Goal: Use online tool/utility: Utilize a website feature to perform a specific function

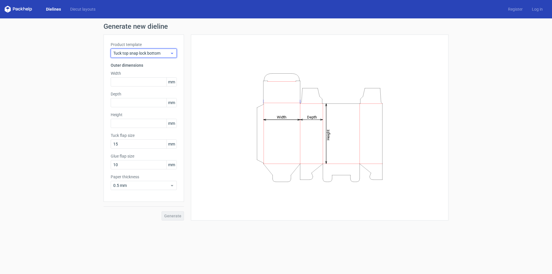
click at [129, 55] on span "Tuck top snap lock bottom" at bounding box center [141, 53] width 57 height 6
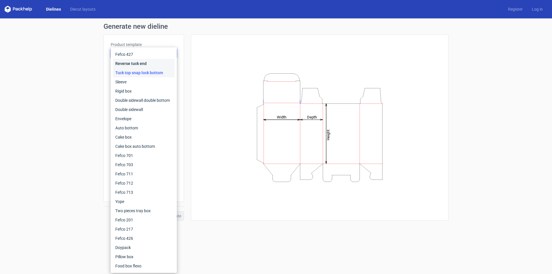
click at [145, 63] on div "Reverse tuck end" at bounding box center [144, 63] width 62 height 9
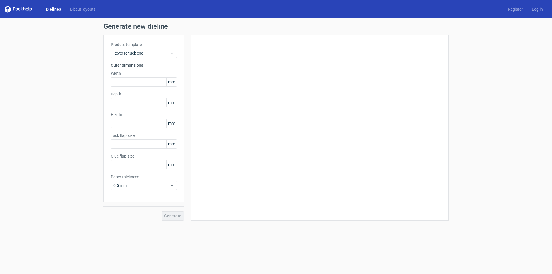
type input "15"
type input "10"
click at [139, 52] on span "Reverse tuck end" at bounding box center [141, 53] width 57 height 6
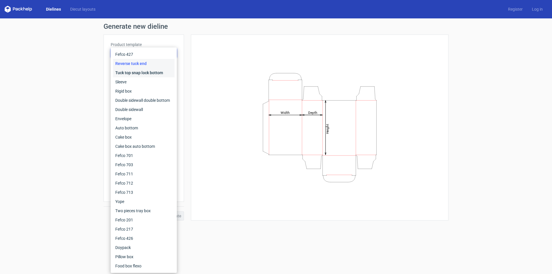
click at [133, 74] on div "Tuck top snap lock bottom" at bounding box center [144, 72] width 62 height 9
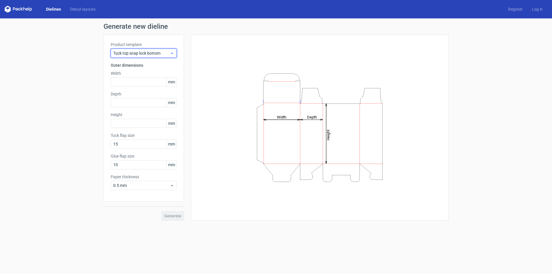
click at [138, 49] on div "Tuck top snap lock bottom" at bounding box center [144, 53] width 66 height 9
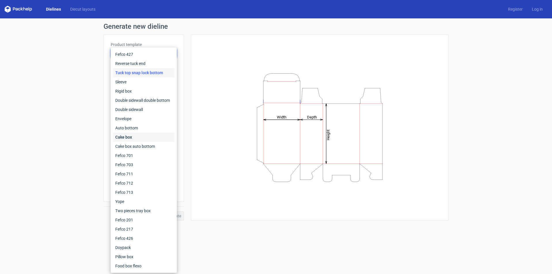
click at [133, 135] on div "Cake box" at bounding box center [144, 137] width 62 height 9
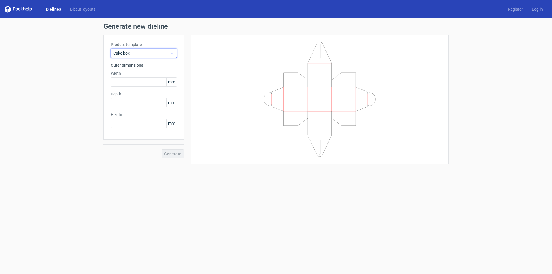
click at [132, 55] on span "Cake box" at bounding box center [141, 53] width 57 height 6
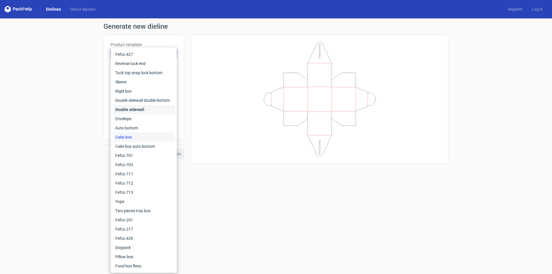
click at [127, 110] on div "Double sidewall" at bounding box center [144, 109] width 62 height 9
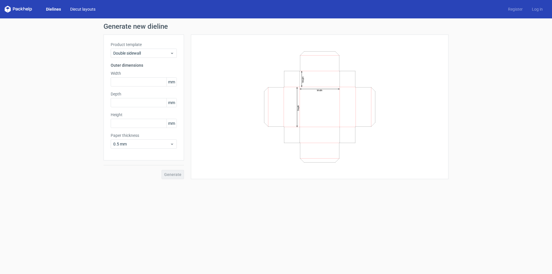
click at [78, 8] on link "Diecut layouts" at bounding box center [83, 9] width 34 height 6
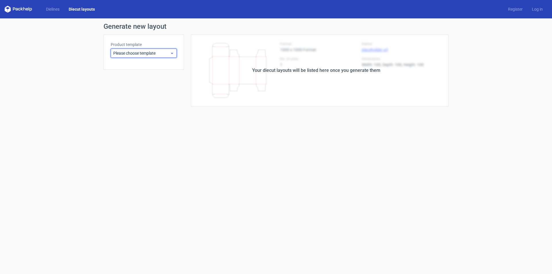
click at [142, 53] on span "Please choose template" at bounding box center [141, 53] width 57 height 6
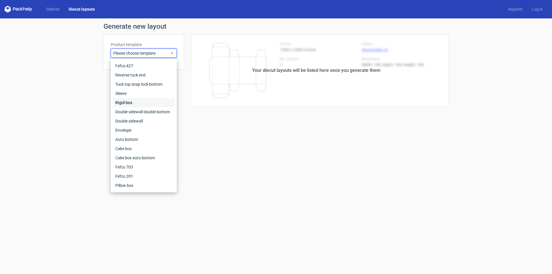
click at [139, 102] on div "Rigid box" at bounding box center [144, 102] width 62 height 9
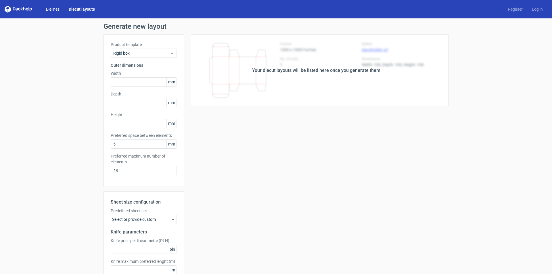
click at [52, 7] on link "Dielines" at bounding box center [52, 9] width 23 height 6
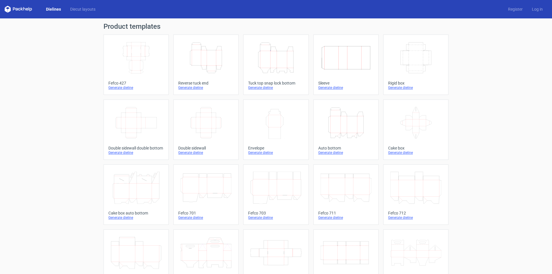
click at [132, 59] on icon "Width Depth Height" at bounding box center [136, 58] width 51 height 32
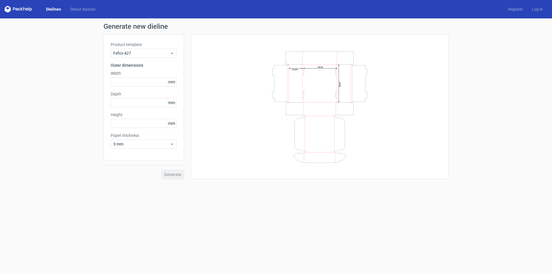
click at [172, 83] on span "mm" at bounding box center [171, 82] width 10 height 9
click at [138, 83] on input "text" at bounding box center [144, 81] width 66 height 9
type input "130"
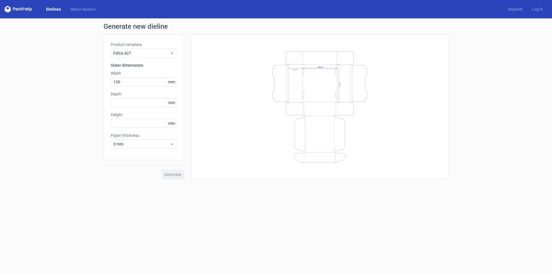
click at [214, 206] on form "Generate new dieline Product template Fefco 427 Outer dimensions Width 130 mm D…" at bounding box center [276, 146] width 552 height 256
click at [136, 104] on input "text" at bounding box center [144, 102] width 66 height 9
type input "90"
click at [135, 120] on input "text" at bounding box center [144, 123] width 66 height 9
type input "90"
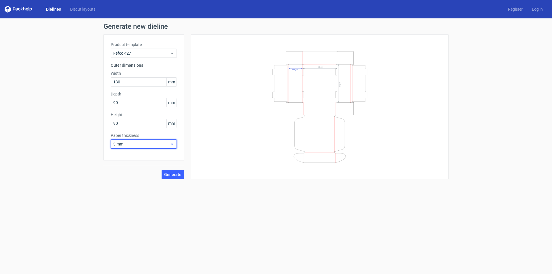
click at [144, 143] on span "3 mm" at bounding box center [141, 144] width 57 height 6
click at [143, 204] on div "4 mm" at bounding box center [144, 202] width 62 height 9
click at [169, 141] on span "4 mm" at bounding box center [141, 144] width 57 height 6
click at [136, 205] on div "4 mm" at bounding box center [144, 202] width 62 height 9
click at [172, 174] on span "Generate" at bounding box center [172, 174] width 17 height 4
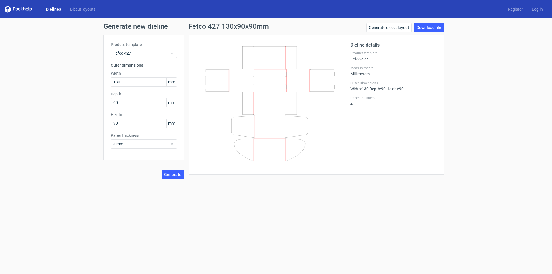
click at [55, 9] on link "Dielines" at bounding box center [53, 9] width 24 height 6
